Goal: Task Accomplishment & Management: Use online tool/utility

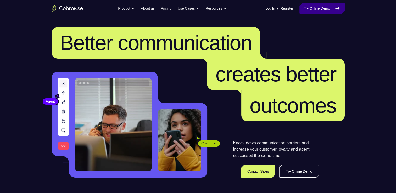
click at [308, 13] on link "Try Online Demo" at bounding box center [322, 8] width 45 height 10
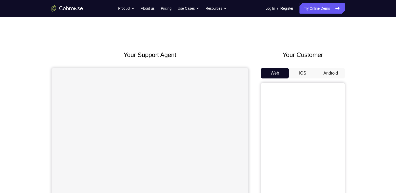
click at [333, 72] on button "Android" at bounding box center [331, 73] width 28 height 10
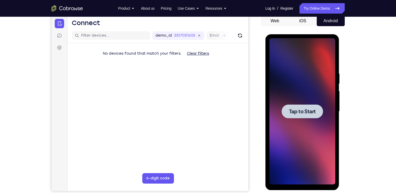
click at [308, 113] on span "Tap to Start" at bounding box center [302, 111] width 27 height 5
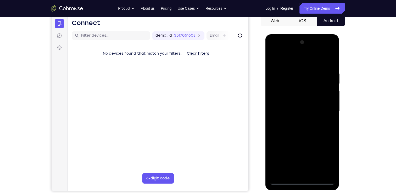
click at [302, 179] on div at bounding box center [302, 111] width 66 height 147
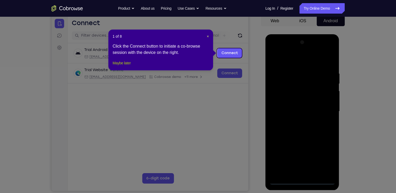
click at [121, 66] on button "Maybe later" at bounding box center [122, 63] width 18 height 6
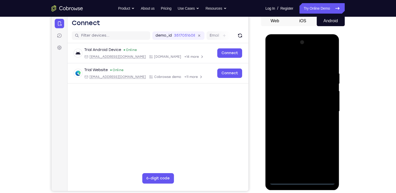
click at [304, 181] on div at bounding box center [302, 111] width 66 height 147
click at [328, 156] on div at bounding box center [302, 111] width 66 height 147
click at [274, 50] on div at bounding box center [302, 111] width 66 height 147
click at [326, 108] on div at bounding box center [302, 111] width 66 height 147
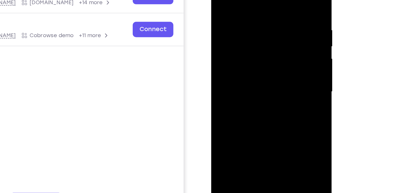
scroll to position [58, 0]
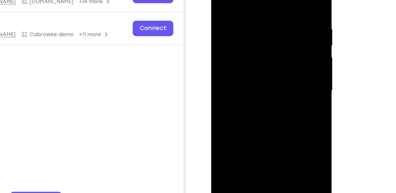
click at [244, 51] on div at bounding box center [248, 42] width 66 height 147
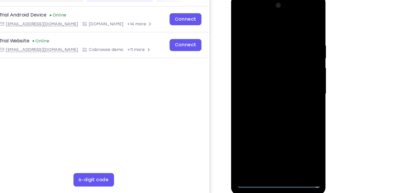
click at [271, 67] on div at bounding box center [268, 72] width 66 height 147
click at [269, 65] on div at bounding box center [268, 72] width 66 height 147
click at [270, 71] on div at bounding box center [268, 72] width 66 height 147
click at [267, 90] on div at bounding box center [268, 72] width 66 height 147
click at [273, 88] on div at bounding box center [268, 72] width 66 height 147
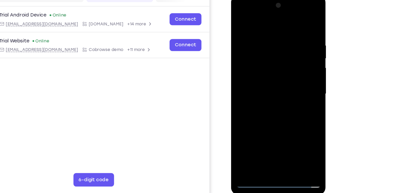
drag, startPoint x: 260, startPoint y: 21, endPoint x: 265, endPoint y: 1, distance: 21.0
click at [265, 1] on div at bounding box center [268, 72] width 66 height 147
click at [262, 89] on div at bounding box center [268, 72] width 66 height 147
click at [271, 86] on div at bounding box center [268, 72] width 66 height 147
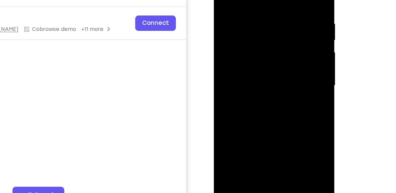
click at [269, 62] on div at bounding box center [251, 37] width 66 height 147
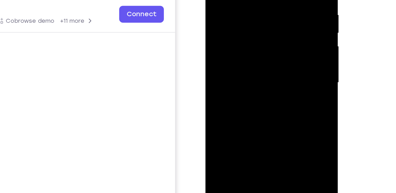
click at [273, 76] on div at bounding box center [242, 21] width 66 height 147
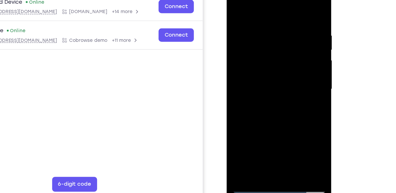
click at [277, 117] on div at bounding box center [264, 57] width 66 height 147
click at [262, 87] on div at bounding box center [264, 57] width 66 height 147
click at [263, 55] on div at bounding box center [264, 57] width 66 height 147
click at [255, 114] on div at bounding box center [264, 57] width 66 height 147
click at [291, 71] on div at bounding box center [264, 57] width 66 height 147
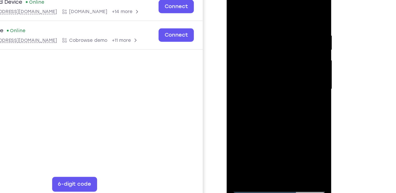
click at [289, 69] on div at bounding box center [264, 57] width 66 height 147
click at [288, 71] on div at bounding box center [264, 57] width 66 height 147
click at [235, 7] on div at bounding box center [264, 57] width 66 height 147
click at [236, 4] on div at bounding box center [264, 57] width 66 height 147
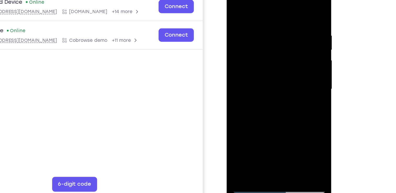
click at [292, 3] on div at bounding box center [264, 57] width 66 height 147
click at [235, 5] on div at bounding box center [264, 57] width 66 height 147
drag, startPoint x: 285, startPoint y: 92, endPoint x: 278, endPoint y: 7, distance: 84.6
click at [278, 7] on div at bounding box center [264, 57] width 66 height 147
drag, startPoint x: 282, startPoint y: 106, endPoint x: 275, endPoint y: 19, distance: 87.5
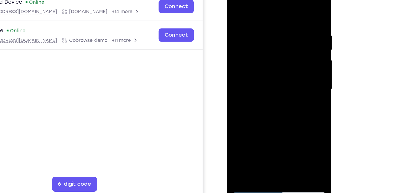
click at [275, 19] on div at bounding box center [264, 57] width 66 height 147
drag, startPoint x: 278, startPoint y: 89, endPoint x: 280, endPoint y: 55, distance: 33.8
click at [280, 55] on div at bounding box center [264, 57] width 66 height 147
drag, startPoint x: 276, startPoint y: 97, endPoint x: 276, endPoint y: 4, distance: 92.4
click at [276, 4] on div at bounding box center [264, 57] width 66 height 147
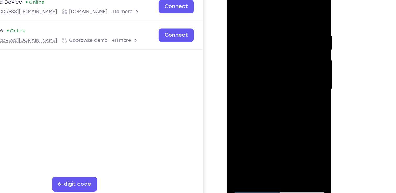
drag, startPoint x: 274, startPoint y: 73, endPoint x: 275, endPoint y: 50, distance: 22.6
click at [275, 50] on div at bounding box center [264, 57] width 66 height 147
click at [291, 62] on div at bounding box center [264, 57] width 66 height 147
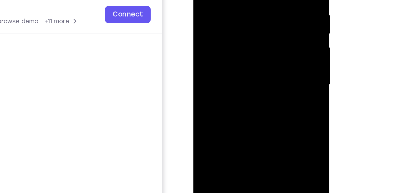
click at [260, 23] on div at bounding box center [230, 20] width 66 height 147
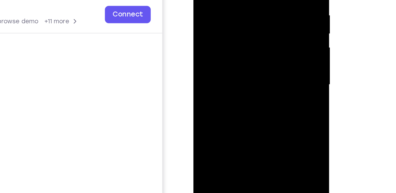
click at [260, 23] on div at bounding box center [230, 20] width 66 height 147
drag, startPoint x: 242, startPoint y: 54, endPoint x: 240, endPoint y: -4, distance: 58.5
click at [240, 0] on div at bounding box center [230, 20] width 66 height 147
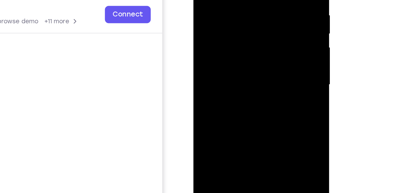
drag, startPoint x: 238, startPoint y: 44, endPoint x: 234, endPoint y: -6, distance: 49.9
click at [234, 0] on div at bounding box center [230, 20] width 66 height 147
drag, startPoint x: 232, startPoint y: 52, endPoint x: 230, endPoint y: -4, distance: 56.1
click at [230, 0] on div at bounding box center [230, 20] width 66 height 147
drag, startPoint x: 234, startPoint y: 67, endPoint x: 234, endPoint y: -3, distance: 70.2
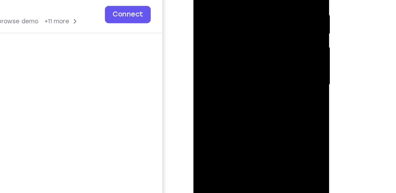
click at [234, 0] on div at bounding box center [230, 20] width 66 height 147
drag, startPoint x: 237, startPoint y: 68, endPoint x: 233, endPoint y: 15, distance: 53.6
click at [233, 15] on div at bounding box center [230, 20] width 66 height 147
click at [257, 15] on div at bounding box center [230, 20] width 66 height 147
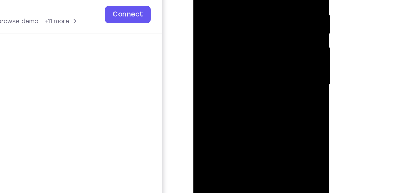
click at [258, 12] on div at bounding box center [230, 20] width 66 height 147
drag, startPoint x: 234, startPoint y: 57, endPoint x: 231, endPoint y: -32, distance: 89.1
click at [231, 0] on div at bounding box center [230, 20] width 66 height 147
drag, startPoint x: 234, startPoint y: 48, endPoint x: 234, endPoint y: 30, distance: 18.1
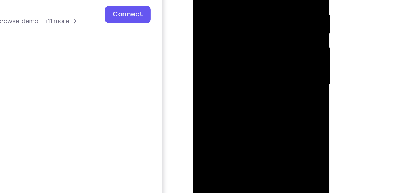
click at [234, 30] on div at bounding box center [230, 20] width 66 height 147
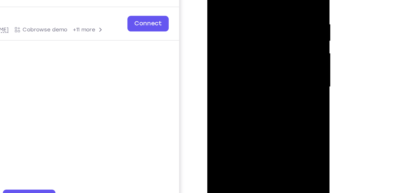
drag, startPoint x: 252, startPoint y: 78, endPoint x: 252, endPoint y: 72, distance: 6.0
click at [252, 72] on div at bounding box center [244, 36] width 66 height 147
drag, startPoint x: 248, startPoint y: 79, endPoint x: 244, endPoint y: 16, distance: 62.2
click at [244, 16] on div at bounding box center [244, 36] width 66 height 147
drag, startPoint x: 246, startPoint y: 73, endPoint x: 247, endPoint y: 16, distance: 56.8
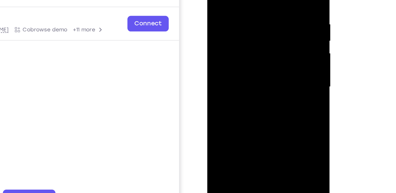
click at [247, 16] on div at bounding box center [244, 36] width 66 height 147
drag, startPoint x: 245, startPoint y: 75, endPoint x: 247, endPoint y: 4, distance: 70.7
click at [247, 4] on div at bounding box center [244, 36] width 66 height 147
drag, startPoint x: 249, startPoint y: 76, endPoint x: 249, endPoint y: 2, distance: 74.9
click at [249, 2] on div at bounding box center [244, 36] width 66 height 147
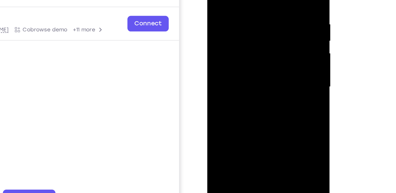
drag, startPoint x: 255, startPoint y: 71, endPoint x: 249, endPoint y: 27, distance: 44.5
click at [249, 27] on div at bounding box center [244, 36] width 66 height 147
drag, startPoint x: 260, startPoint y: 79, endPoint x: 261, endPoint y: 59, distance: 20.7
click at [261, 59] on div at bounding box center [244, 36] width 66 height 147
drag, startPoint x: 257, startPoint y: 87, endPoint x: 256, endPoint y: 17, distance: 69.9
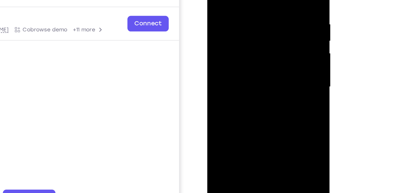
click at [256, 17] on div at bounding box center [244, 36] width 66 height 147
drag, startPoint x: 266, startPoint y: 77, endPoint x: 266, endPoint y: 29, distance: 47.7
click at [266, 29] on div at bounding box center [244, 36] width 66 height 147
drag, startPoint x: 258, startPoint y: 90, endPoint x: 256, endPoint y: 37, distance: 53.5
click at [256, 37] on div at bounding box center [244, 36] width 66 height 147
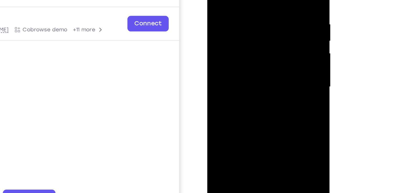
drag, startPoint x: 256, startPoint y: 80, endPoint x: 257, endPoint y: 58, distance: 21.5
click at [257, 58] on div at bounding box center [244, 36] width 66 height 147
click at [273, 54] on div at bounding box center [244, 36] width 66 height 147
click at [272, 52] on div at bounding box center [244, 36] width 66 height 147
drag, startPoint x: 259, startPoint y: 83, endPoint x: 253, endPoint y: 17, distance: 66.2
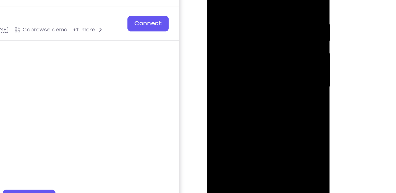
click at [253, 17] on div at bounding box center [244, 36] width 66 height 147
drag, startPoint x: 247, startPoint y: 72, endPoint x: 245, endPoint y: 21, distance: 50.8
click at [245, 21] on div at bounding box center [244, 36] width 66 height 147
drag, startPoint x: 246, startPoint y: 76, endPoint x: 242, endPoint y: 21, distance: 55.4
click at [242, 21] on div at bounding box center [244, 36] width 66 height 147
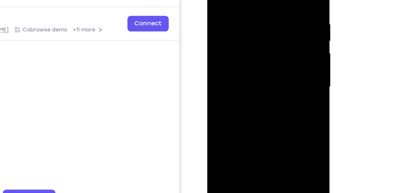
drag, startPoint x: 250, startPoint y: 80, endPoint x: 250, endPoint y: 20, distance: 59.4
click at [250, 20] on div at bounding box center [244, 36] width 66 height 147
drag, startPoint x: 254, startPoint y: 70, endPoint x: 256, endPoint y: 41, distance: 28.9
click at [256, 41] on div at bounding box center [244, 36] width 66 height 147
drag, startPoint x: 249, startPoint y: 90, endPoint x: 249, endPoint y: 14, distance: 75.9
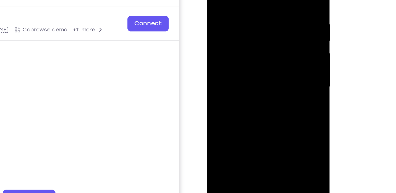
click at [249, 14] on div at bounding box center [244, 36] width 66 height 147
drag, startPoint x: 252, startPoint y: 46, endPoint x: 253, endPoint y: 2, distance: 43.7
click at [253, 2] on div at bounding box center [244, 36] width 66 height 147
drag, startPoint x: 251, startPoint y: 69, endPoint x: 253, endPoint y: -5, distance: 74.7
click at [253, 0] on div at bounding box center [244, 36] width 66 height 147
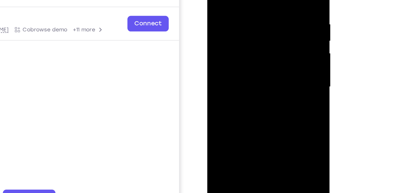
drag, startPoint x: 255, startPoint y: 70, endPoint x: 254, endPoint y: -1, distance: 70.4
click at [254, 0] on div at bounding box center [244, 36] width 66 height 147
drag, startPoint x: 252, startPoint y: 76, endPoint x: 253, endPoint y: 19, distance: 56.3
click at [253, 19] on div at bounding box center [244, 36] width 66 height 147
drag, startPoint x: 257, startPoint y: 73, endPoint x: 252, endPoint y: 10, distance: 63.0
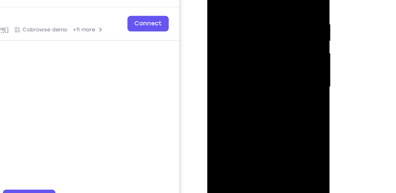
click at [252, 10] on div at bounding box center [244, 36] width 66 height 147
drag, startPoint x: 250, startPoint y: 68, endPoint x: 251, endPoint y: 16, distance: 51.6
click at [251, 16] on div at bounding box center [244, 36] width 66 height 147
drag, startPoint x: 256, startPoint y: 52, endPoint x: 256, endPoint y: 2, distance: 50.0
click at [256, 2] on div at bounding box center [244, 36] width 66 height 147
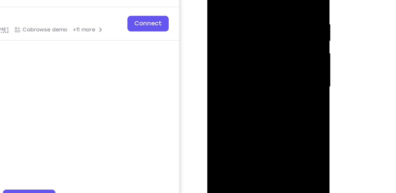
click at [258, 73] on div at bounding box center [244, 36] width 66 height 147
drag, startPoint x: 258, startPoint y: 81, endPoint x: 257, endPoint y: 7, distance: 73.6
click at [257, 7] on div at bounding box center [244, 36] width 66 height 147
drag, startPoint x: 254, startPoint y: 71, endPoint x: 256, endPoint y: 13, distance: 57.6
click at [256, 13] on div at bounding box center [244, 36] width 66 height 147
